Goal: Transaction & Acquisition: Purchase product/service

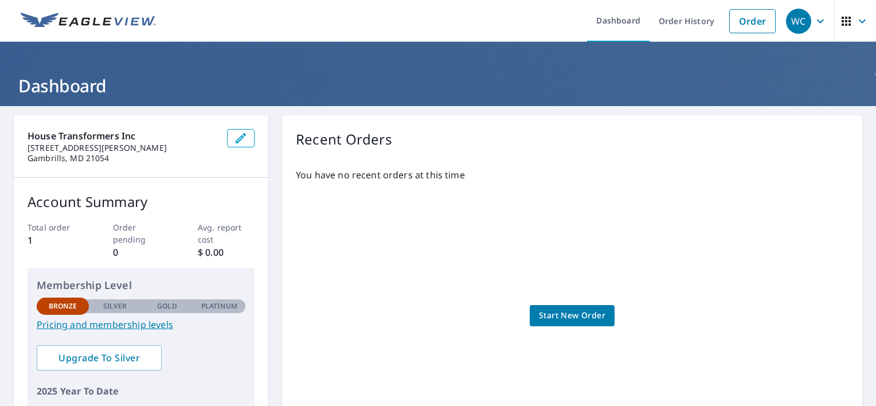
click at [651, 53] on header "Dashboard" at bounding box center [438, 74] width 876 height 64
click at [814, 21] on icon "button" at bounding box center [821, 21] width 14 height 14
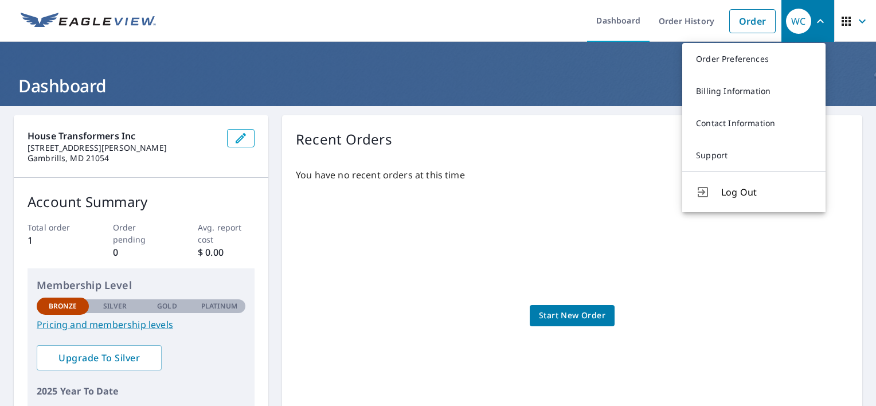
click at [617, 45] on header "Dashboard" at bounding box center [438, 74] width 876 height 64
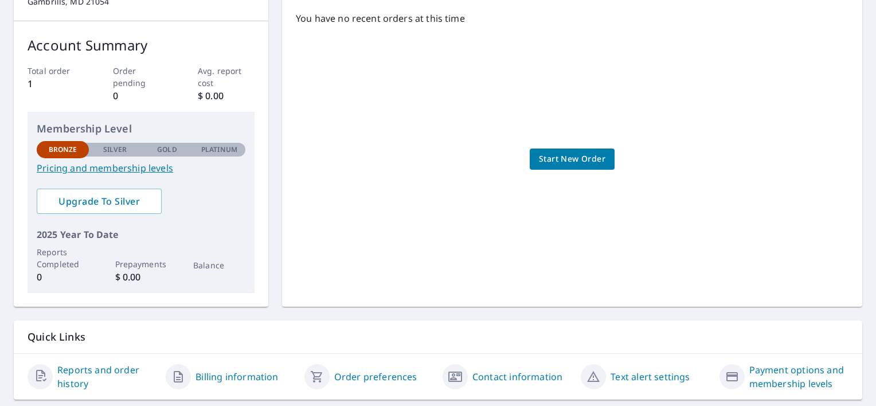
scroll to position [172, 0]
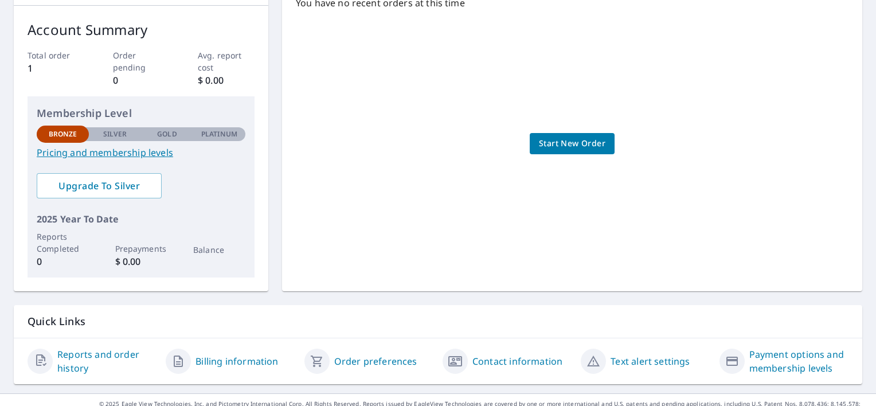
click at [584, 145] on span "Start New Order" at bounding box center [572, 143] width 67 height 14
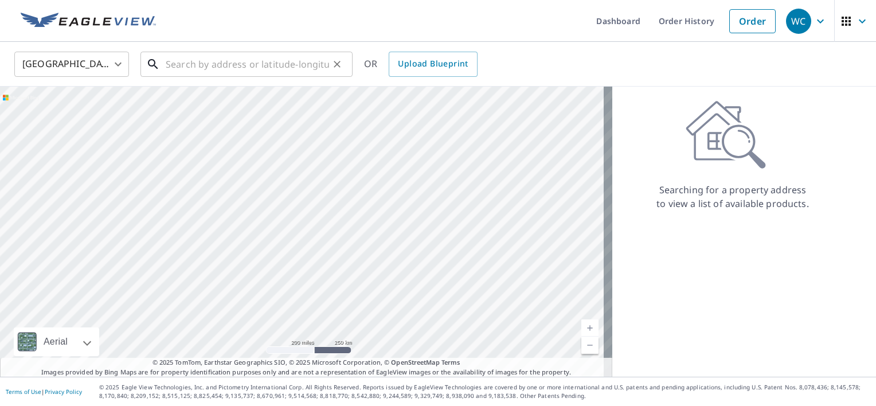
click at [232, 63] on input "text" at bounding box center [247, 64] width 163 height 32
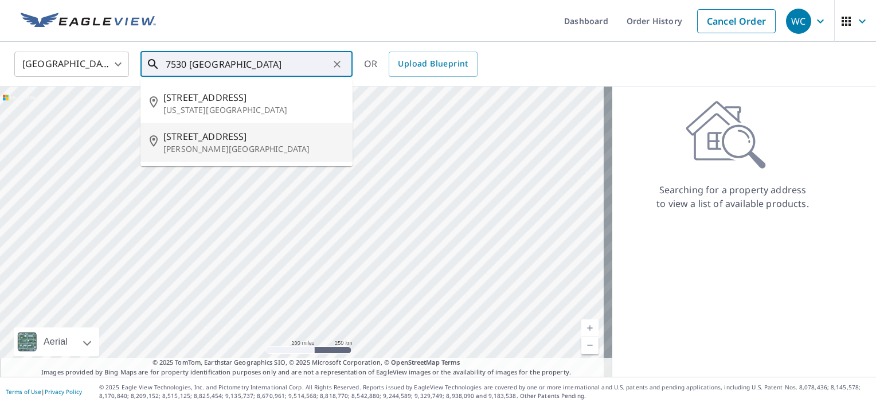
click at [243, 131] on span "[STREET_ADDRESS]" at bounding box center [253, 137] width 180 height 14
type input "[STREET_ADDRESS][PERSON_NAME]"
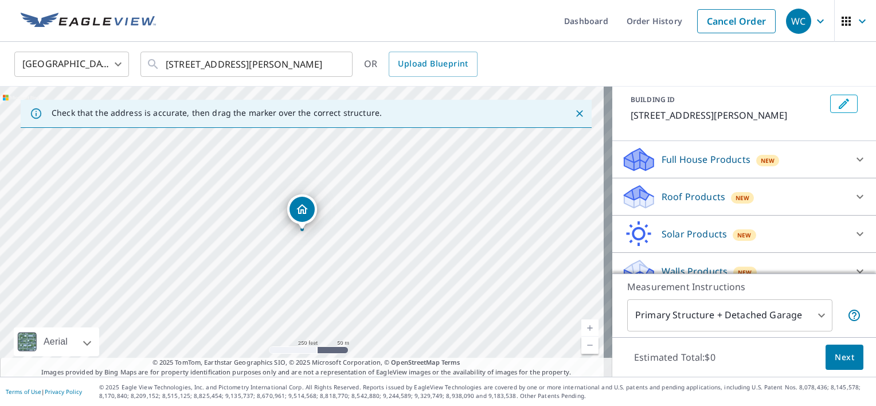
scroll to position [37, 0]
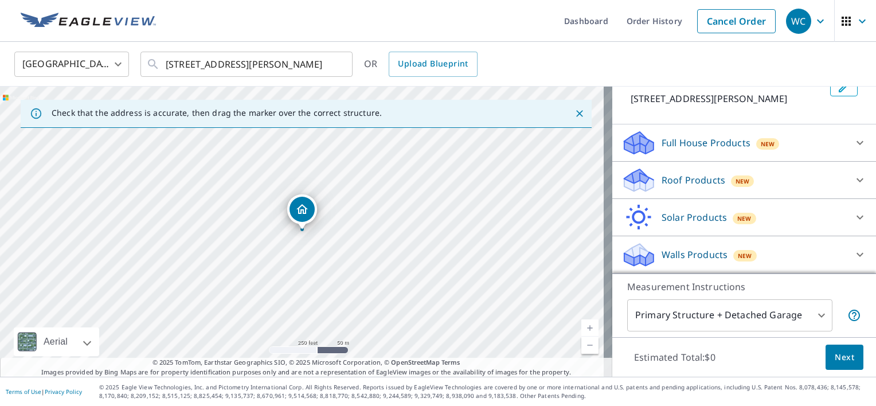
click at [670, 179] on p "Roof Products" at bounding box center [694, 180] width 64 height 14
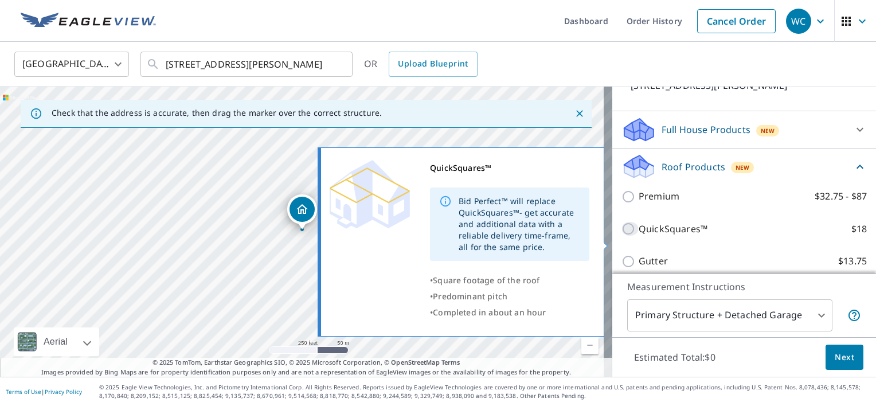
click at [622, 236] on input "QuickSquares™ $18" at bounding box center [630, 229] width 17 height 14
checkbox input "true"
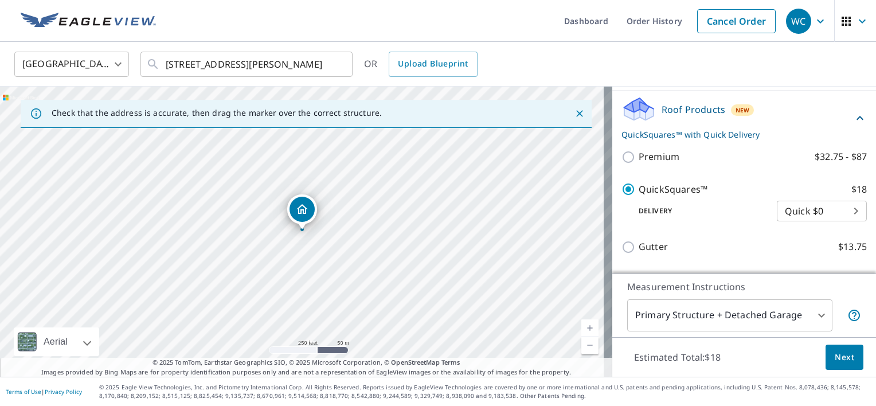
scroll to position [209, 0]
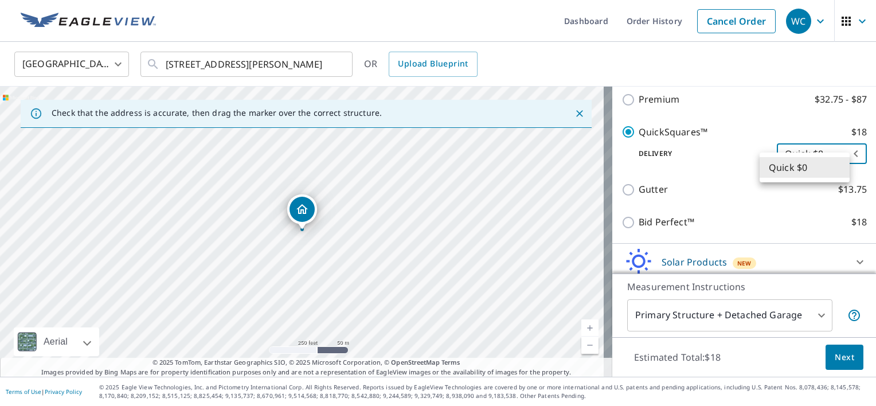
click at [835, 169] on body "WC WC Dashboard Order History Cancel Order WC [GEOGRAPHIC_DATA] [GEOGRAPHIC_DAT…" at bounding box center [438, 203] width 876 height 406
click at [835, 169] on li "Quick $0" at bounding box center [805, 167] width 90 height 21
click at [817, 166] on body "WC WC Dashboard Order History Cancel Order WC [GEOGRAPHIC_DATA] [GEOGRAPHIC_DAT…" at bounding box center [438, 203] width 876 height 406
click at [817, 166] on li "Quick $0" at bounding box center [805, 167] width 90 height 21
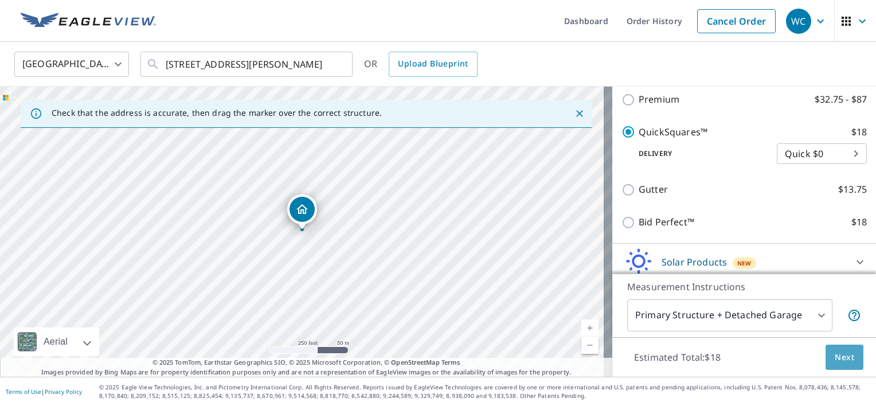
click at [839, 358] on span "Next" at bounding box center [844, 357] width 19 height 14
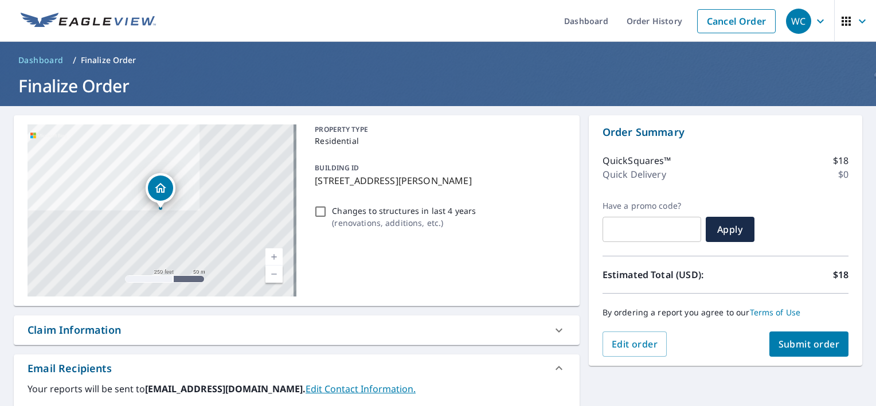
click at [805, 342] on span "Submit order" at bounding box center [809, 344] width 61 height 13
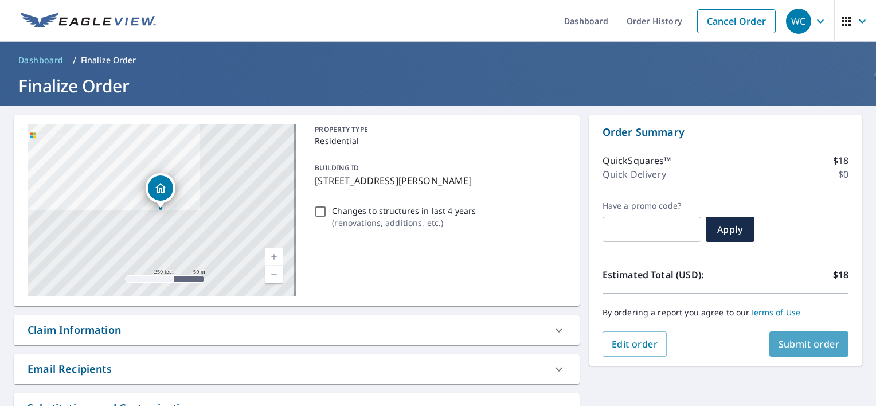
click at [797, 342] on span "Submit order" at bounding box center [809, 344] width 61 height 13
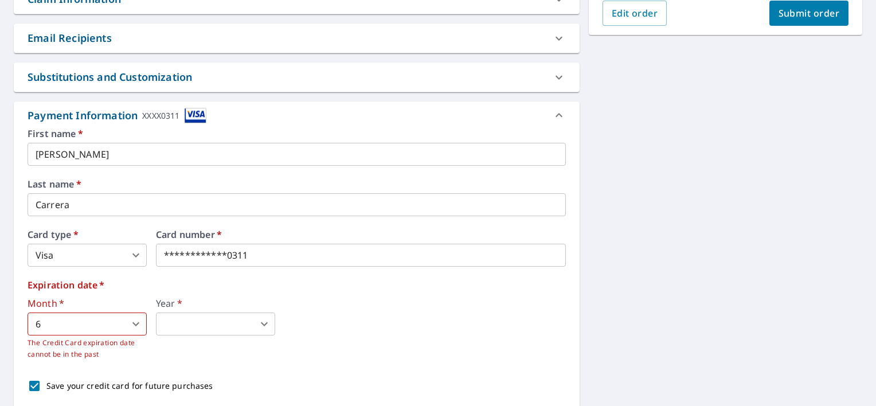
scroll to position [401, 0]
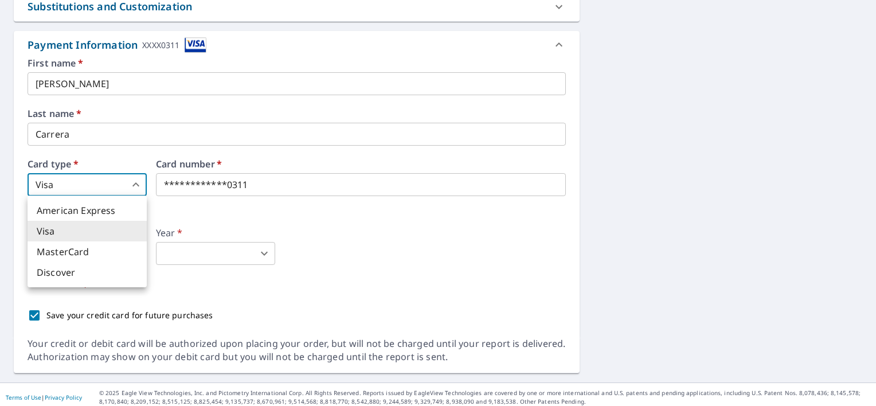
click at [140, 189] on body "WC WC Dashboard Order History Cancel Order WC Dashboard / Finalize Order Finali…" at bounding box center [438, 203] width 876 height 406
click at [140, 188] on div at bounding box center [438, 203] width 876 height 406
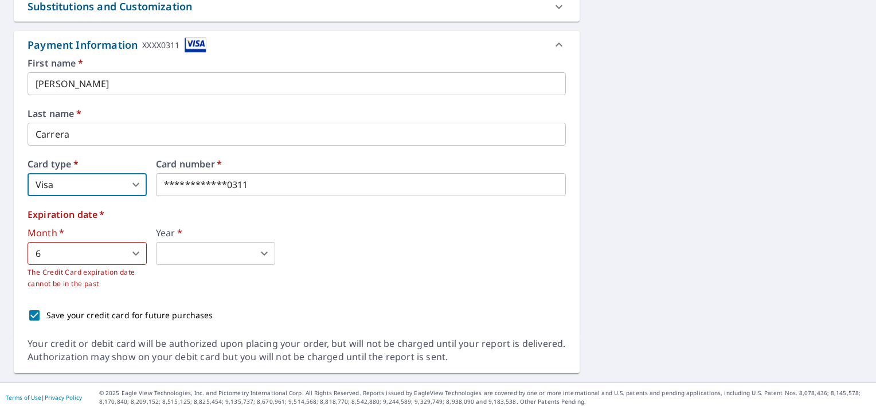
click at [140, 188] on body "WC WC Dashboard Order History Cancel Order WC Dashboard / Finalize Order Finali…" at bounding box center [438, 203] width 876 height 406
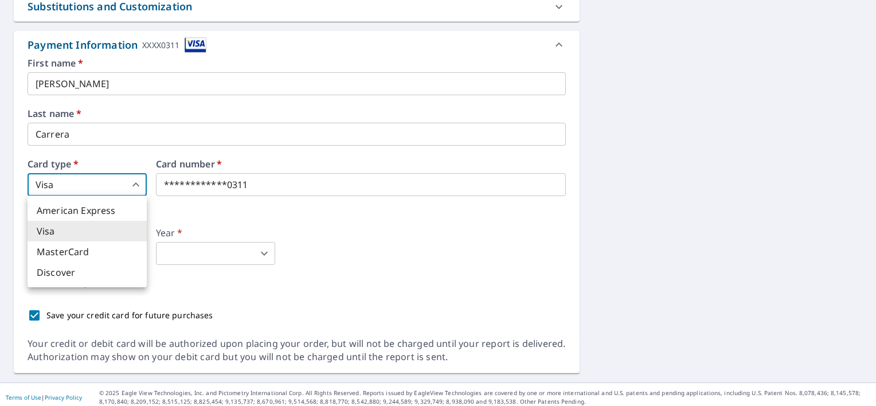
click at [140, 188] on div at bounding box center [438, 203] width 876 height 406
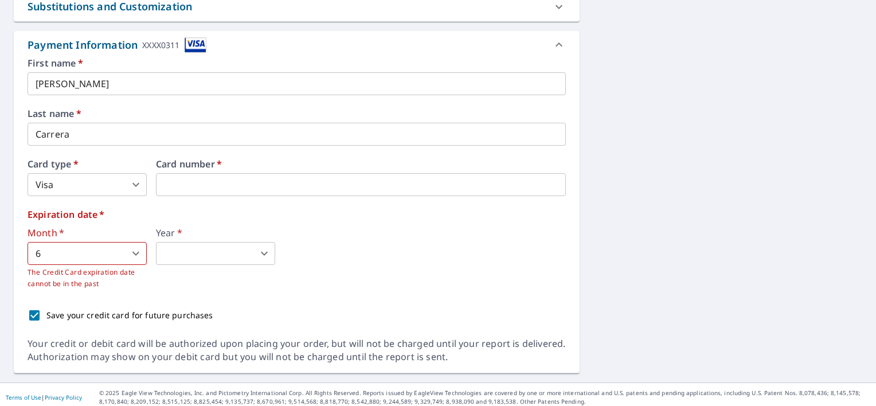
click at [138, 257] on body "WC WC Dashboard Order History Cancel Order WC Dashboard / Finalize Order Finali…" at bounding box center [438, 203] width 876 height 406
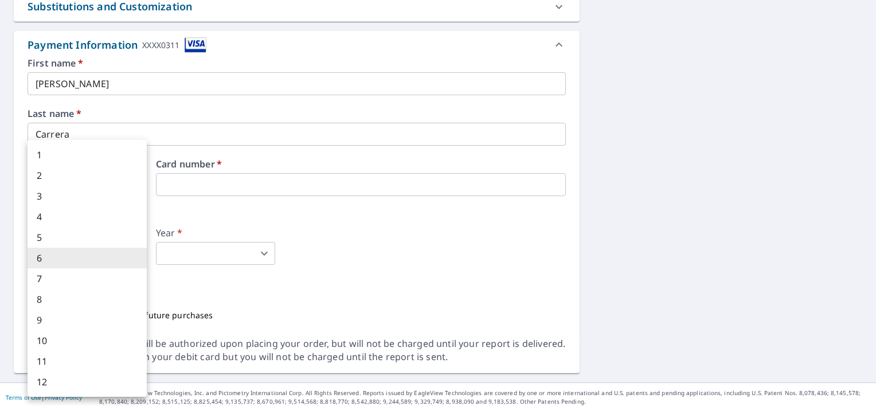
click at [113, 193] on li "3" at bounding box center [87, 196] width 119 height 21
type input "3"
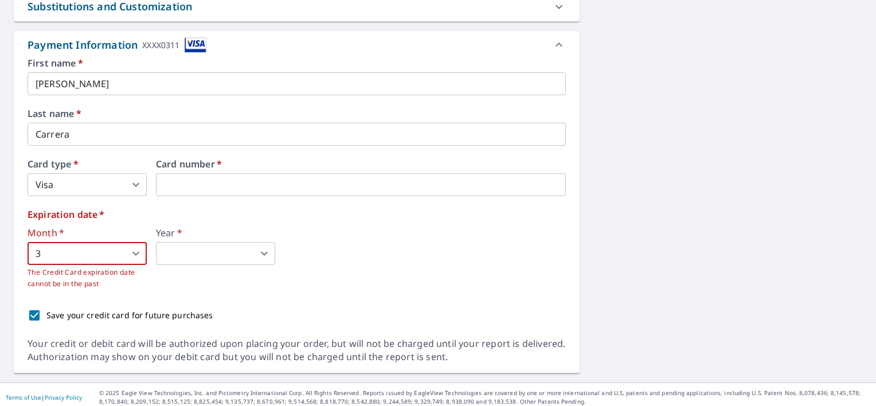
click at [211, 252] on body "WC WC Dashboard Order History Cancel Order WC Dashboard / Finalize Order Finali…" at bounding box center [438, 203] width 876 height 406
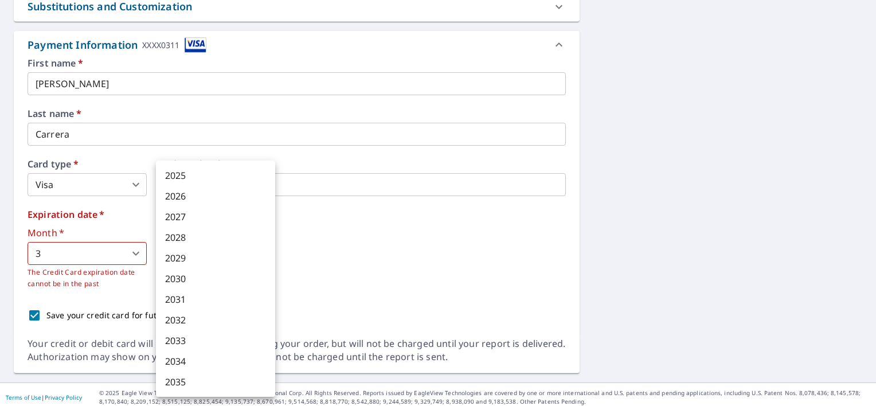
click at [193, 233] on li "2028" at bounding box center [215, 237] width 119 height 21
type input "2028"
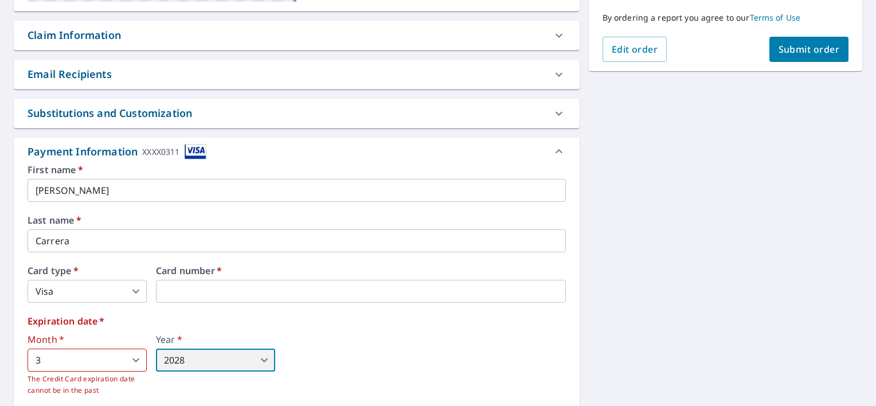
scroll to position [234, 0]
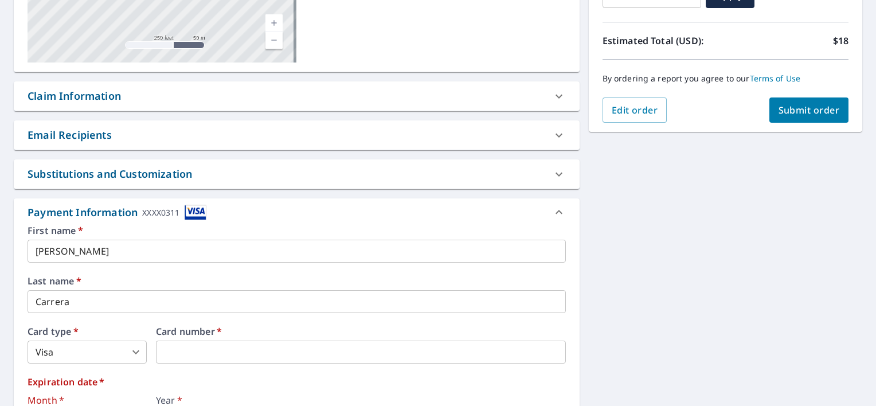
click at [815, 110] on span "Submit order" at bounding box center [809, 110] width 61 height 13
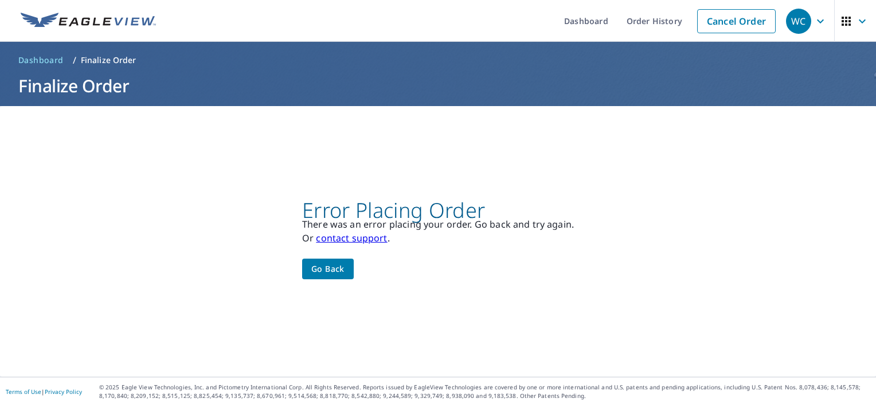
scroll to position [0, 0]
click at [324, 272] on span "Go back" at bounding box center [327, 269] width 33 height 14
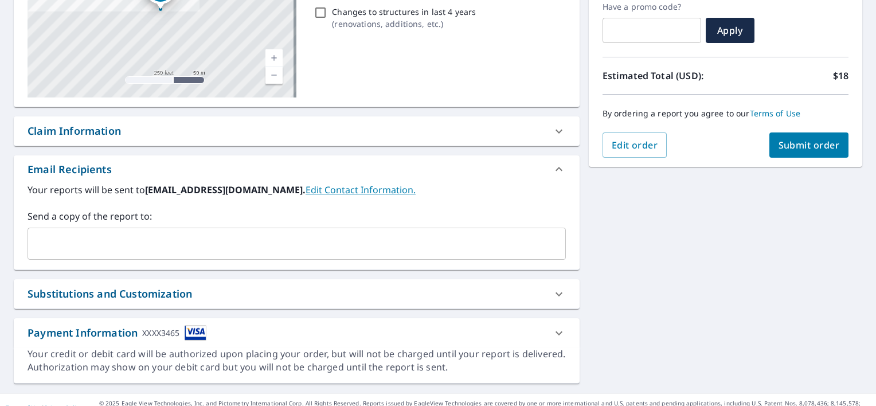
scroll to position [214, 0]
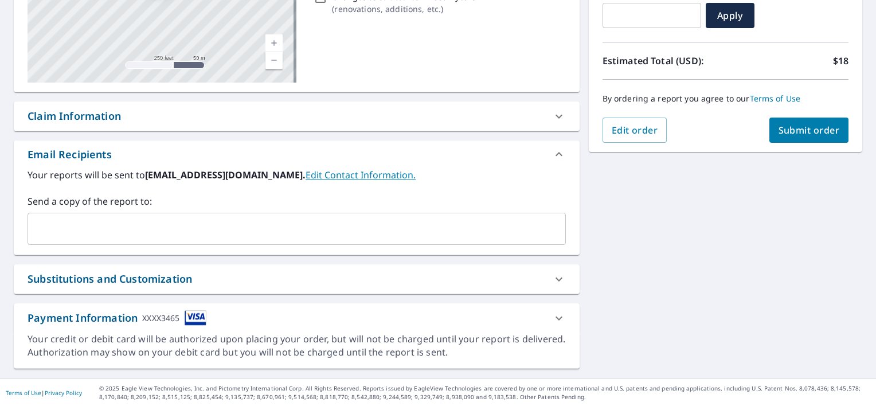
click at [557, 318] on icon at bounding box center [559, 318] width 14 height 14
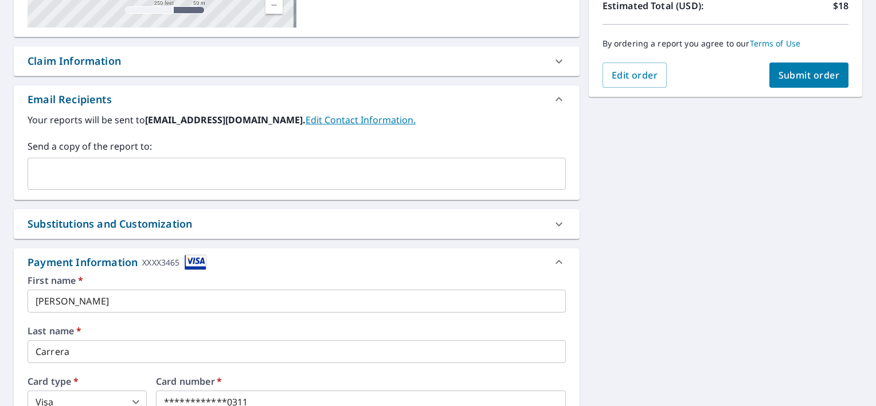
scroll to position [329, 0]
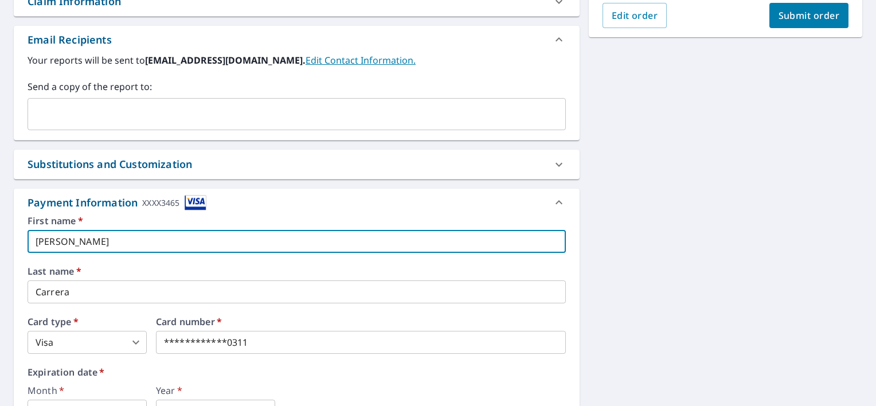
drag, startPoint x: 133, startPoint y: 243, endPoint x: 0, endPoint y: 240, distance: 133.1
click at [0, 242] on html "WC WC Dashboard Order History Cancel Order WC Dashboard / Finalize Order Finali…" at bounding box center [438, 203] width 876 height 406
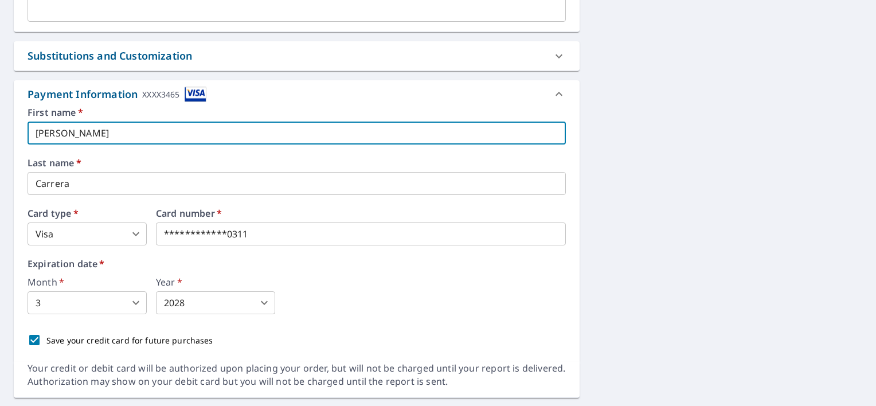
scroll to position [443, 0]
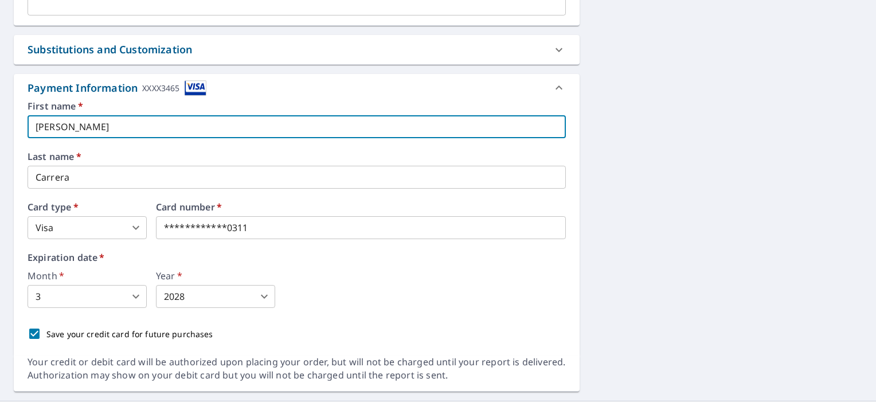
type input "[PERSON_NAME]"
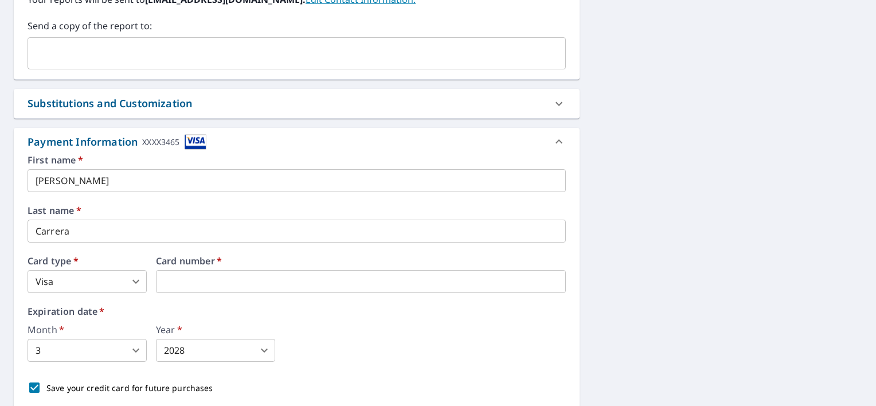
scroll to position [294, 0]
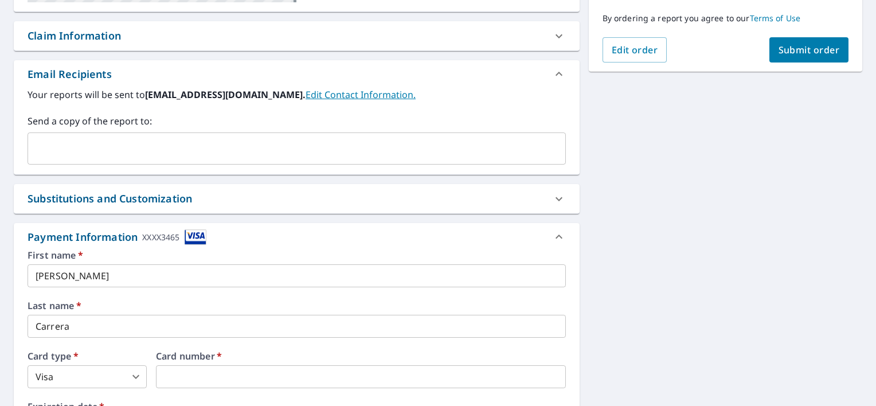
click at [793, 52] on span "Submit order" at bounding box center [809, 50] width 61 height 13
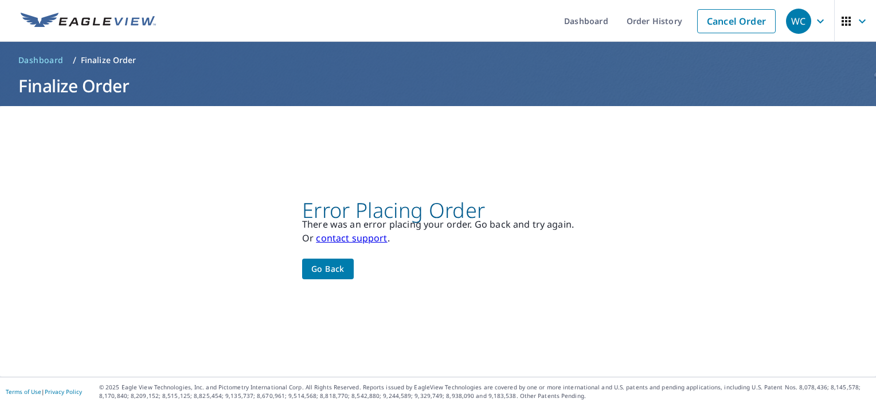
scroll to position [0, 0]
click at [333, 273] on span "Go back" at bounding box center [327, 269] width 33 height 14
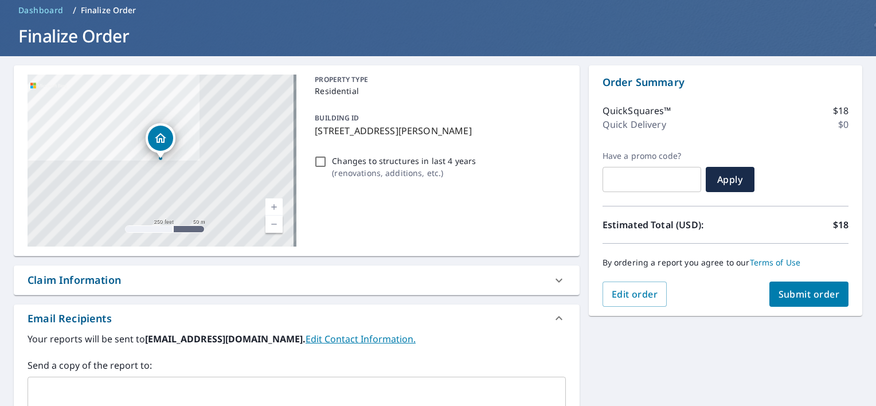
scroll to position [214, 0]
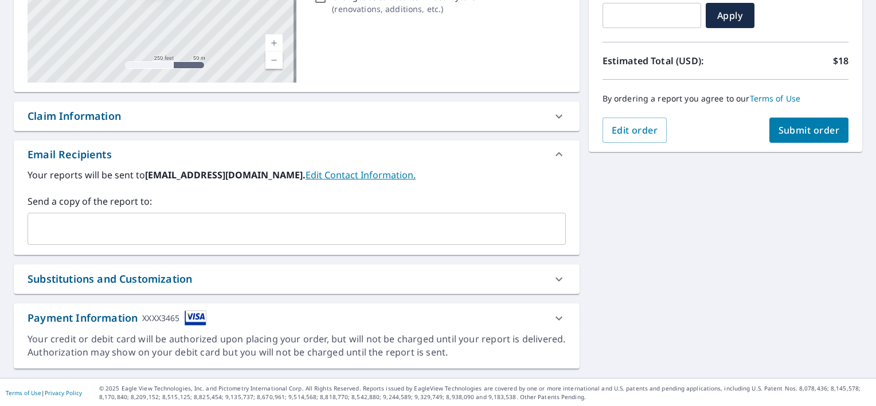
click at [555, 321] on icon at bounding box center [559, 318] width 14 height 14
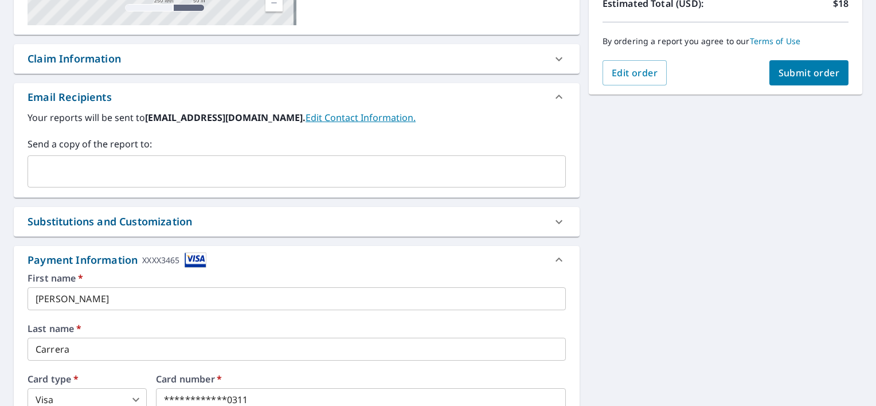
scroll to position [386, 0]
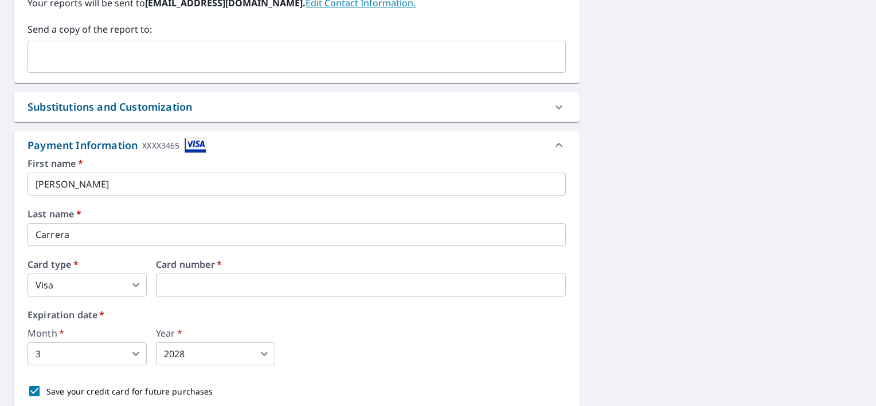
drag, startPoint x: 280, startPoint y: 291, endPoint x: 85, endPoint y: 306, distance: 195.5
click at [261, 184] on div "First name   * [PERSON_NAME] ​ Last name   * Carrera ​ Card type   * Visa 2 ​ C…" at bounding box center [297, 281] width 538 height 244
click at [235, 361] on body "WC WC Dashboard Order History Cancel Order WC Dashboard / Finalize Order Finali…" at bounding box center [438, 203] width 876 height 406
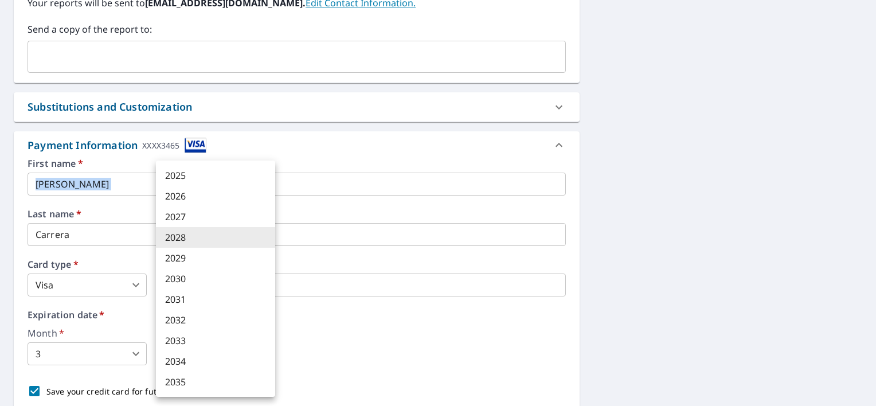
click at [233, 198] on li "2026" at bounding box center [215, 196] width 119 height 21
type input "2026"
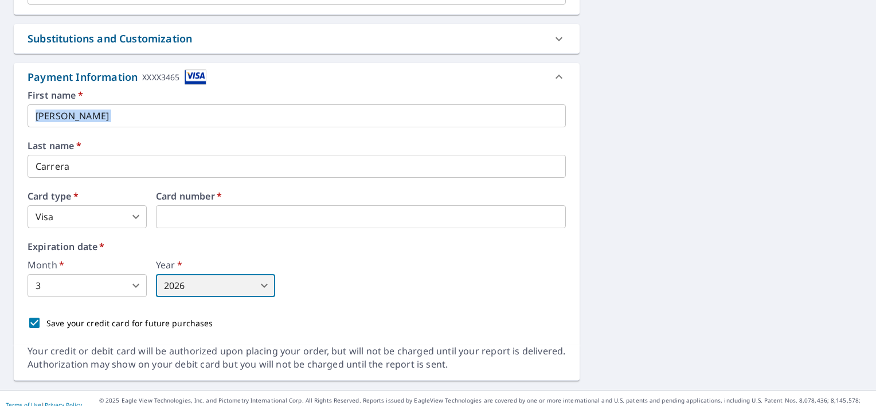
scroll to position [466, 0]
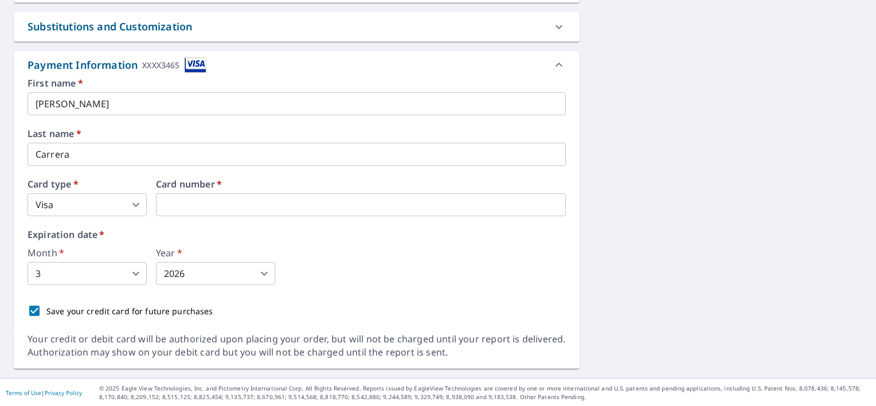
click at [717, 257] on div "[STREET_ADDRESS][GEOGRAPHIC_DATA][PERSON_NAME] A standard road map Aerial A det…" at bounding box center [438, 9] width 876 height 738
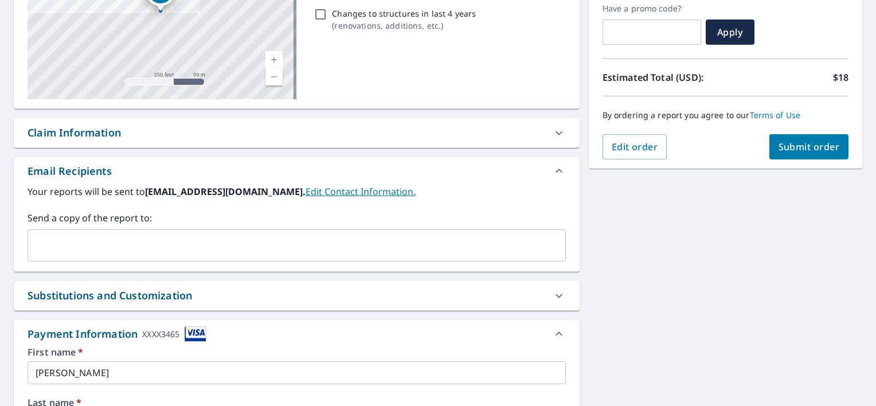
scroll to position [179, 0]
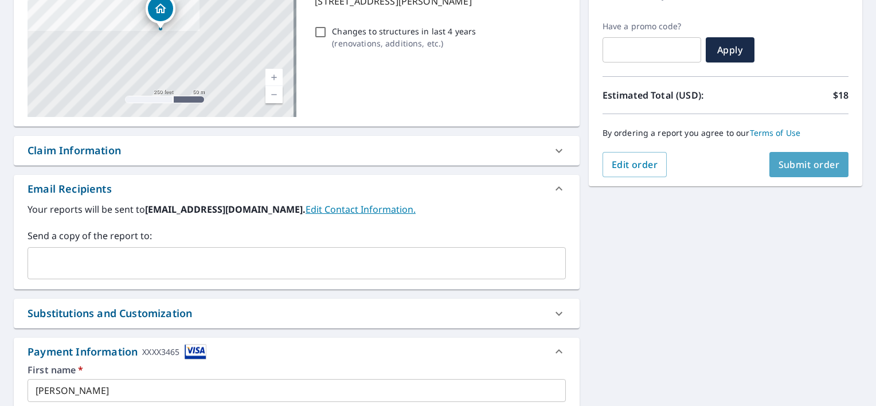
click at [805, 161] on span "Submit order" at bounding box center [809, 164] width 61 height 13
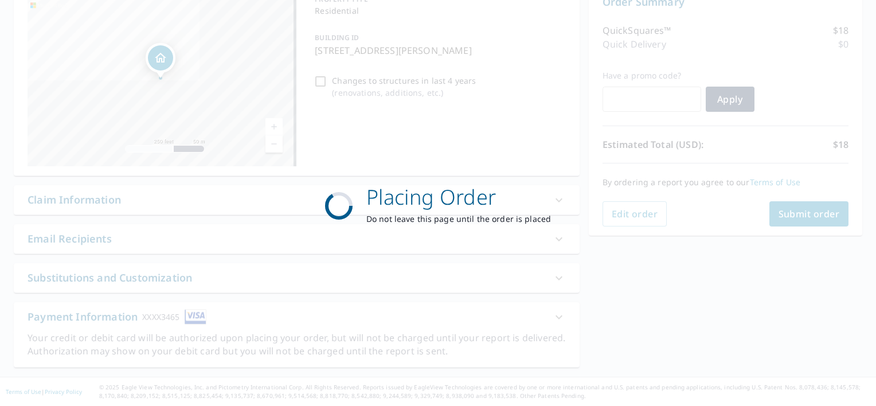
scroll to position [129, 0]
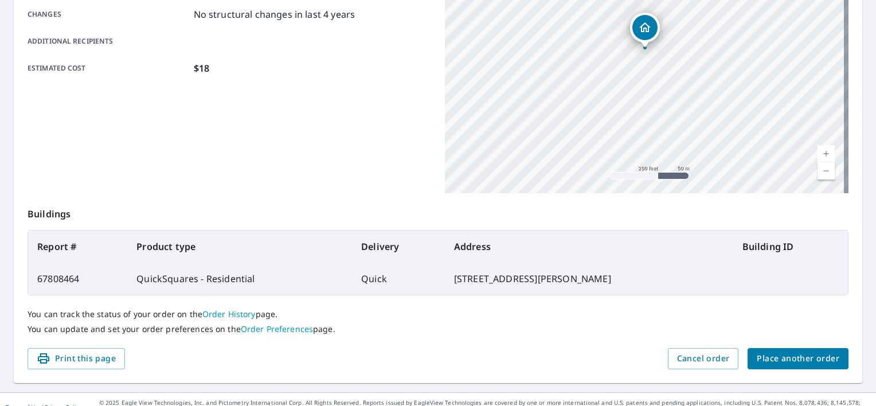
scroll to position [268, 0]
